Goal: Transaction & Acquisition: Obtain resource

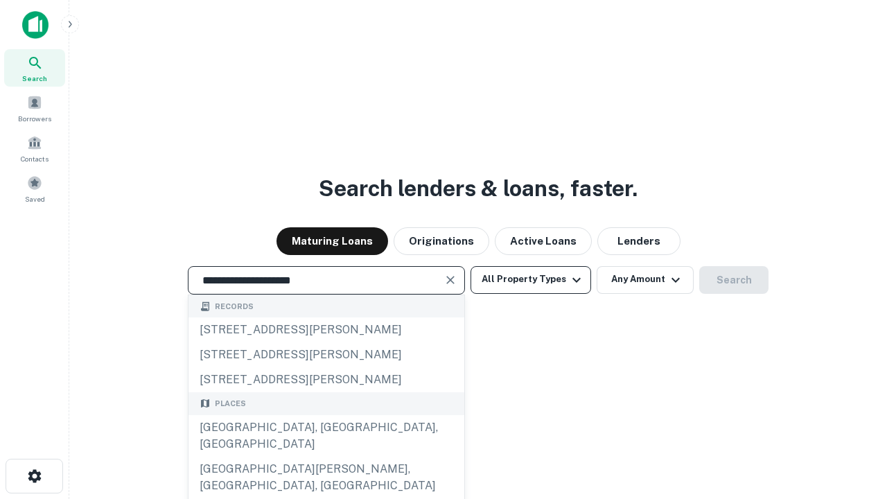
click at [326, 457] on div "[GEOGRAPHIC_DATA], [GEOGRAPHIC_DATA], [GEOGRAPHIC_DATA]" at bounding box center [326, 436] width 276 height 42
click at [531, 279] on button "All Property Types" at bounding box center [530, 280] width 121 height 28
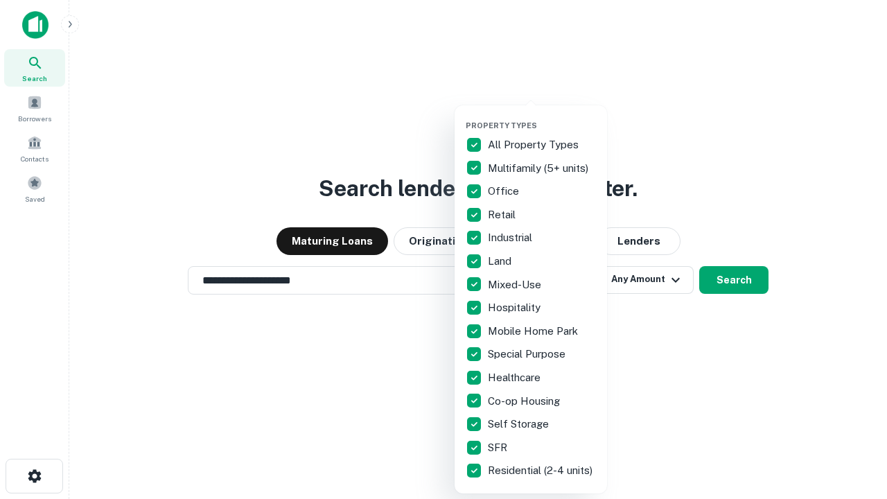
type input "**********"
click at [542, 116] on button "button" at bounding box center [542, 116] width 152 height 1
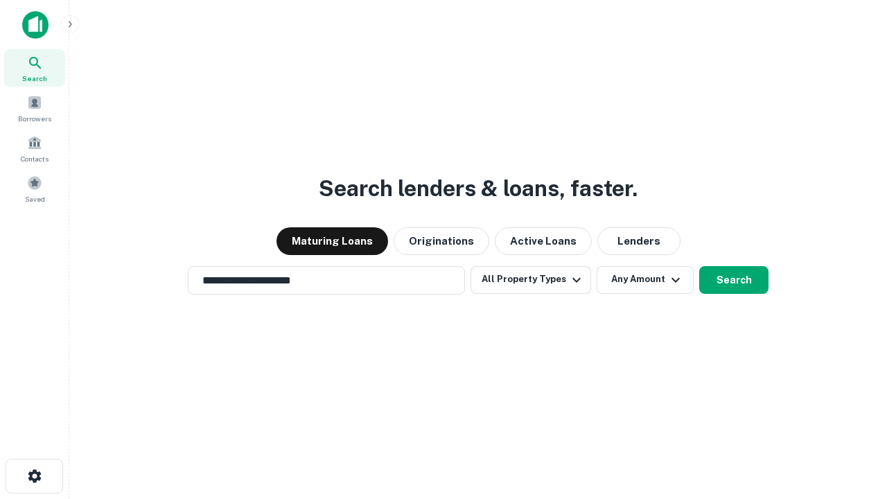
scroll to position [21, 0]
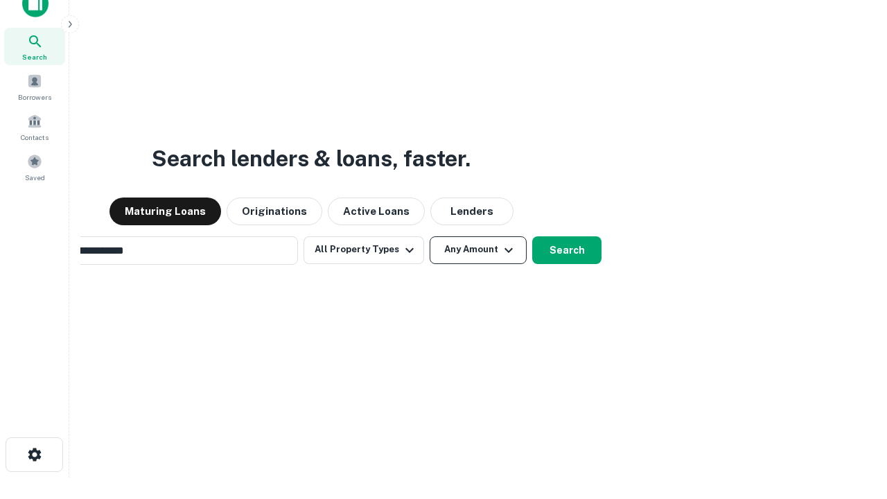
click at [430, 236] on button "Any Amount" at bounding box center [478, 250] width 97 height 28
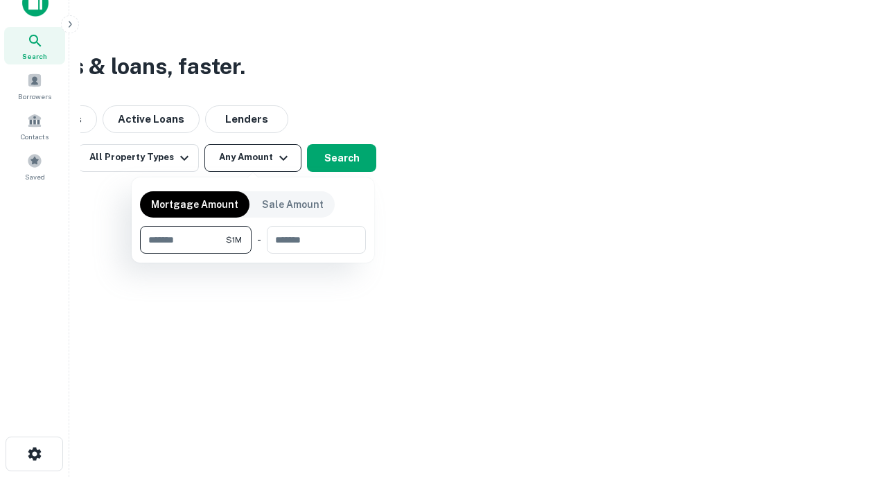
type input "*******"
click at [253, 254] on button "button" at bounding box center [253, 254] width 226 height 1
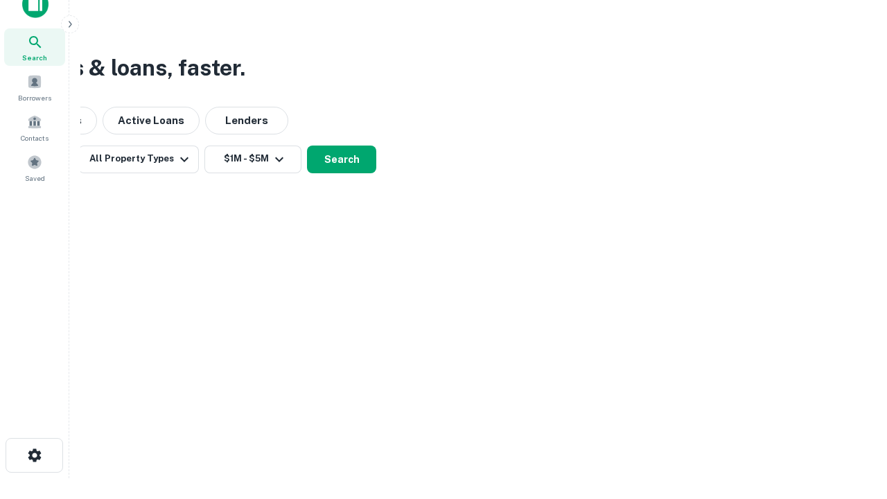
scroll to position [8, 256]
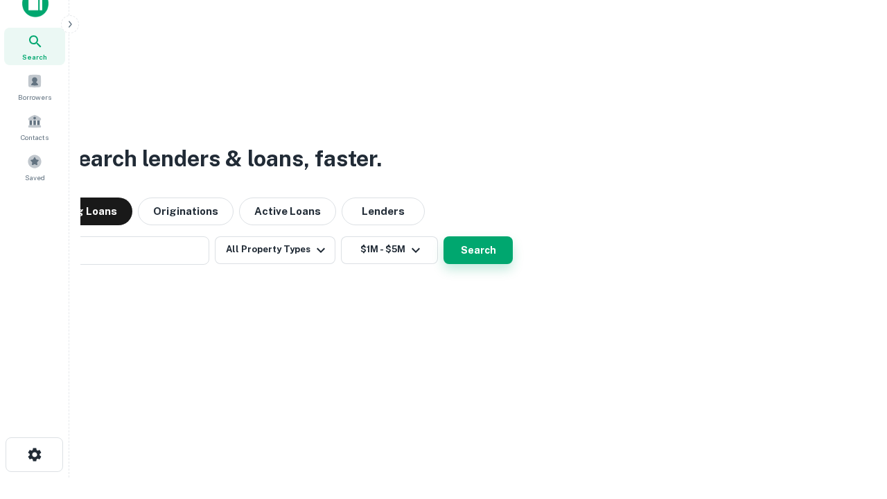
click at [443, 236] on button "Search" at bounding box center [477, 250] width 69 height 28
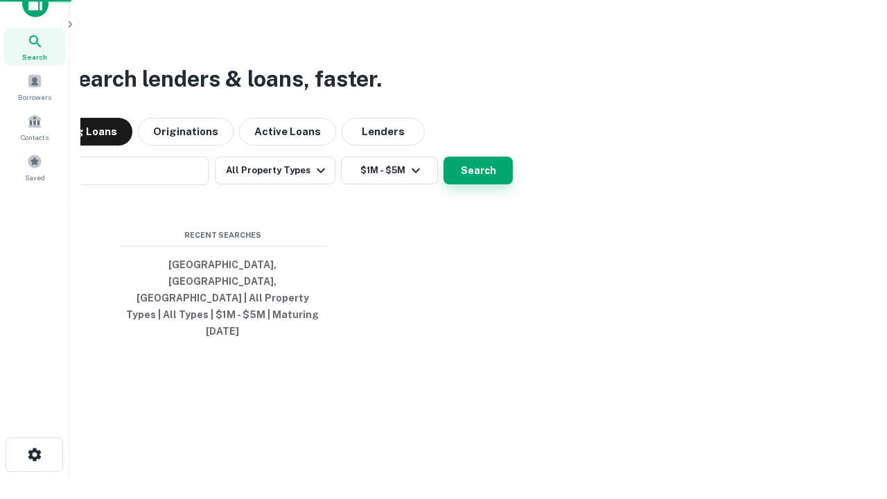
scroll to position [37, 392]
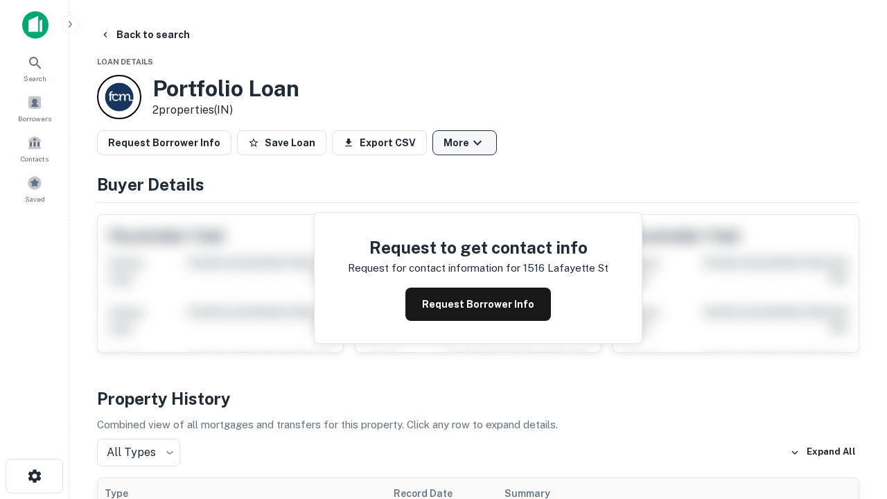
click at [464, 143] on button "More" at bounding box center [464, 142] width 64 height 25
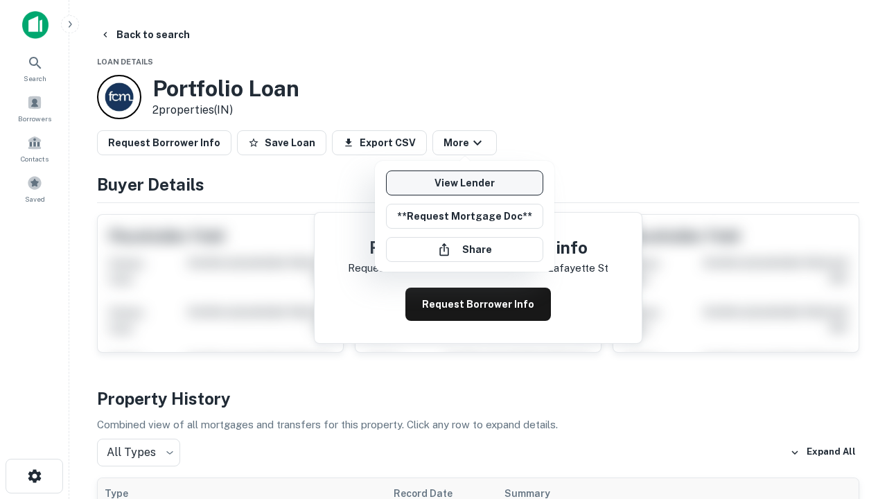
click at [464, 183] on link "View Lender" at bounding box center [464, 182] width 157 height 25
